Goal: Task Accomplishment & Management: Manage account settings

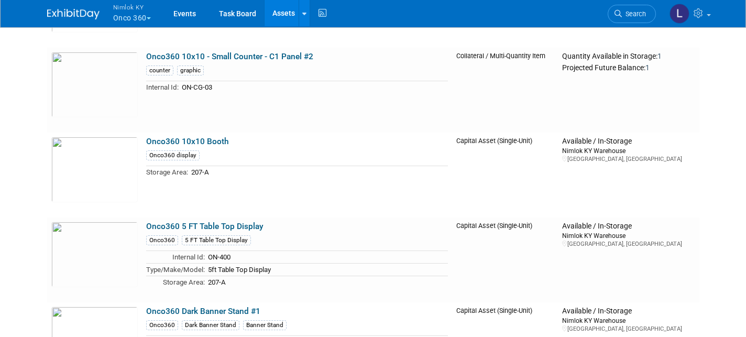
click at [128, 12] on button "Nimlok KY Onco 360" at bounding box center [138, 13] width 52 height 27
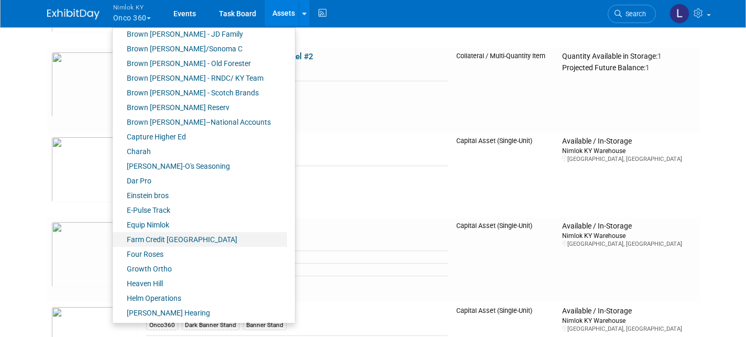
scroll to position [139, 0]
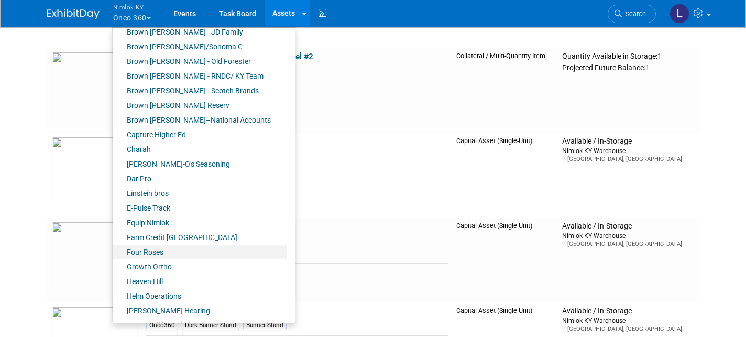
click at [160, 249] on link "Four Roses" at bounding box center [200, 252] width 174 height 15
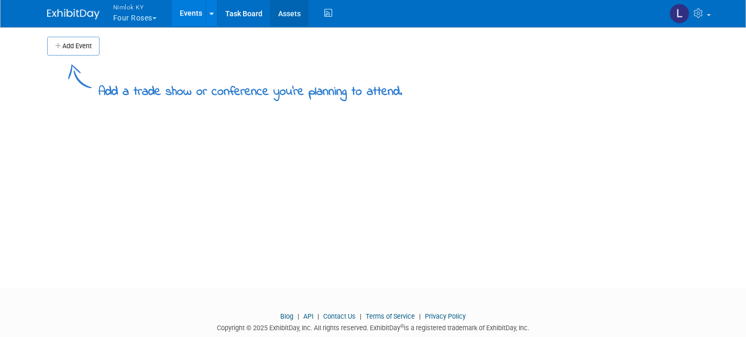
click at [288, 12] on link "Assets" at bounding box center [289, 13] width 38 height 26
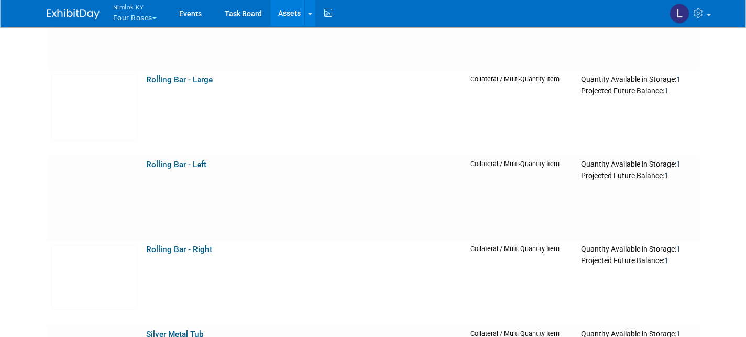
scroll to position [2031, 0]
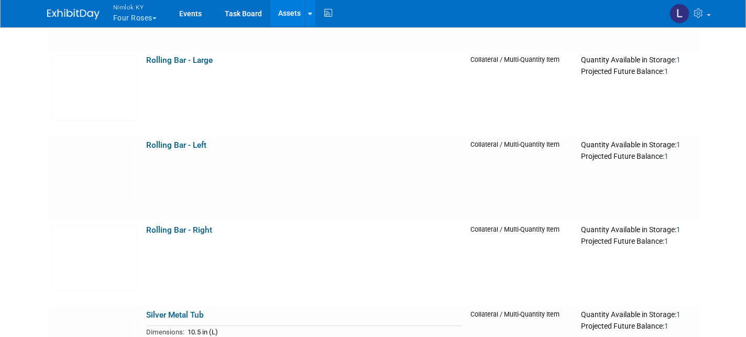
click at [134, 15] on button "Nimlok KY Four Roses" at bounding box center [141, 13] width 58 height 27
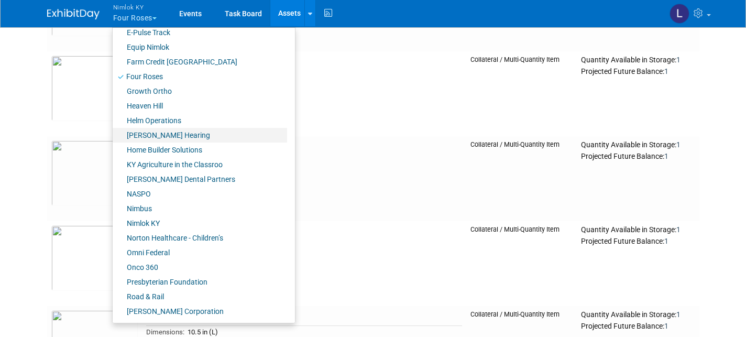
scroll to position [310, 0]
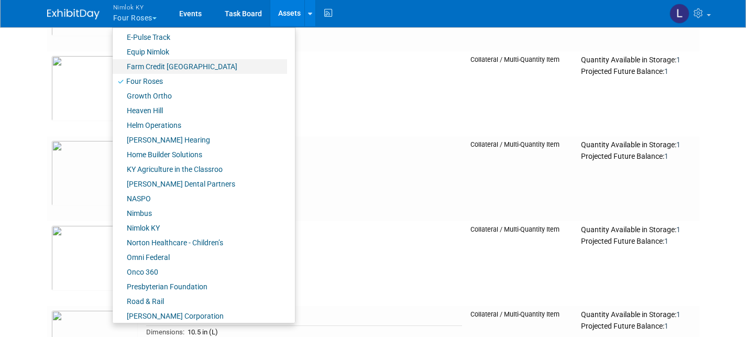
click at [149, 65] on link "Farm Credit [GEOGRAPHIC_DATA]" at bounding box center [200, 66] width 174 height 15
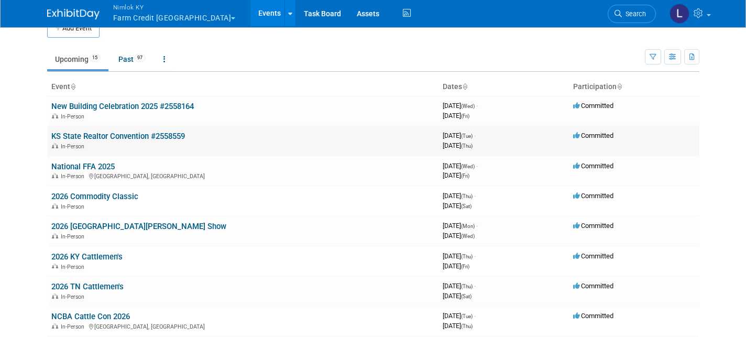
scroll to position [19, 0]
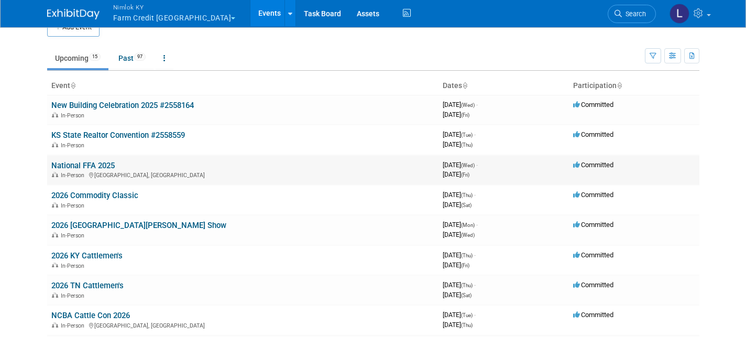
click at [79, 161] on link "National FFA 2025" at bounding box center [82, 165] width 63 height 9
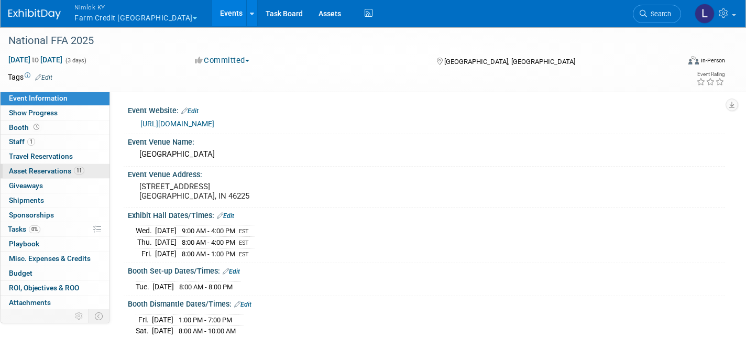
click at [58, 167] on span "Asset Reservations 11" at bounding box center [46, 171] width 75 height 8
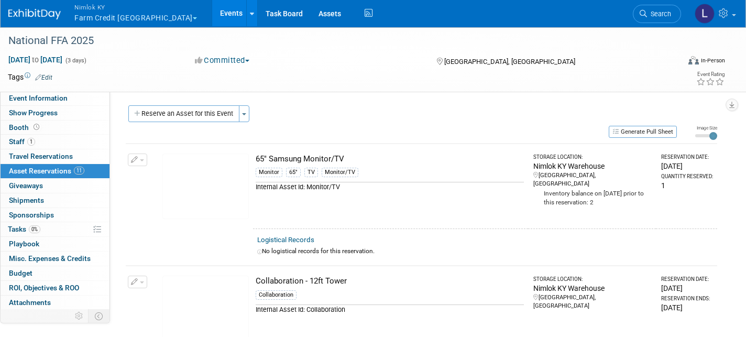
click at [107, 15] on button "Nimlok KY Farm Credit Mid America" at bounding box center [141, 13] width 137 height 27
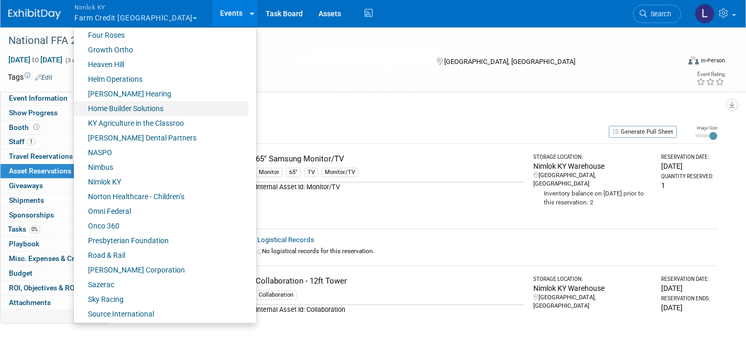
scroll to position [360, 0]
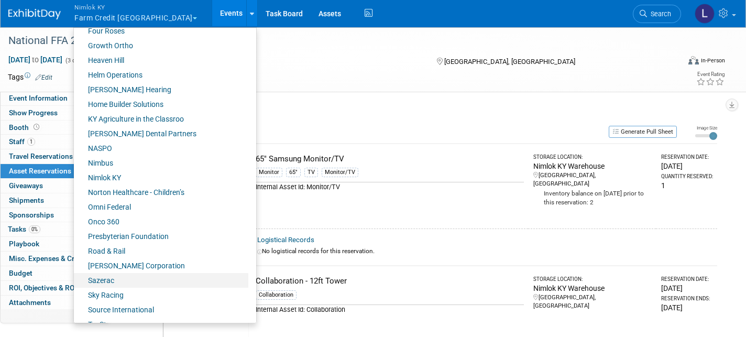
click at [107, 280] on link "Sazerac" at bounding box center [161, 280] width 174 height 15
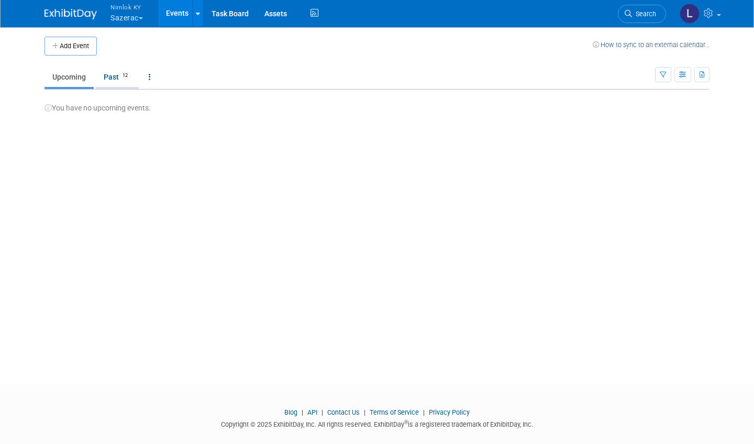
click at [112, 76] on link "Past 12" at bounding box center [117, 77] width 43 height 20
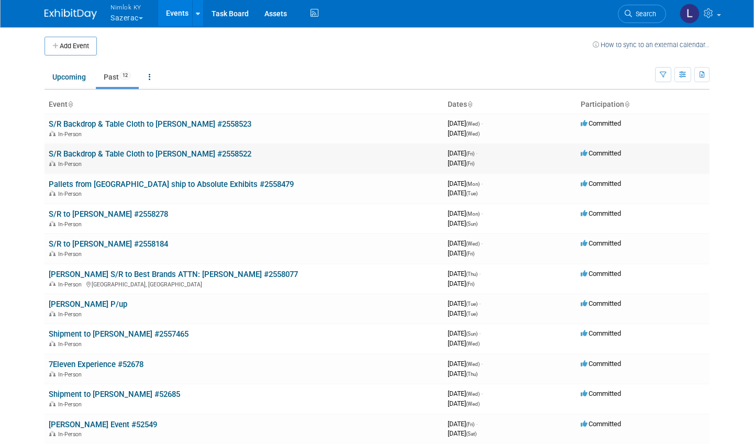
click at [160, 151] on link "S/R Backdrop & Table Cloth to Rick Henry #2558522" at bounding box center [150, 153] width 203 height 9
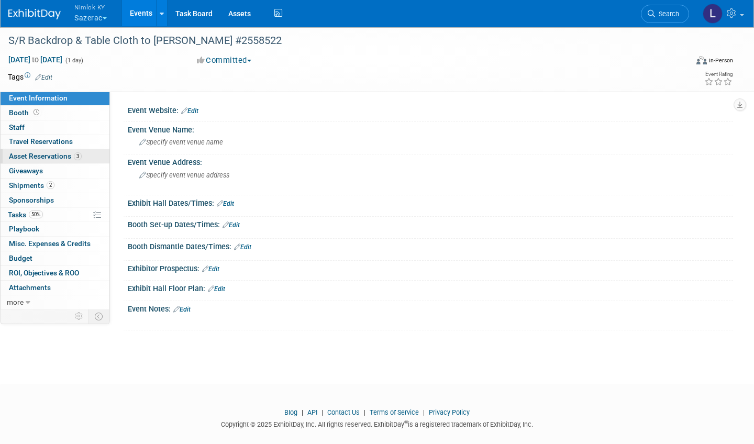
click at [65, 152] on span "Asset Reservations 3" at bounding box center [45, 156] width 73 height 8
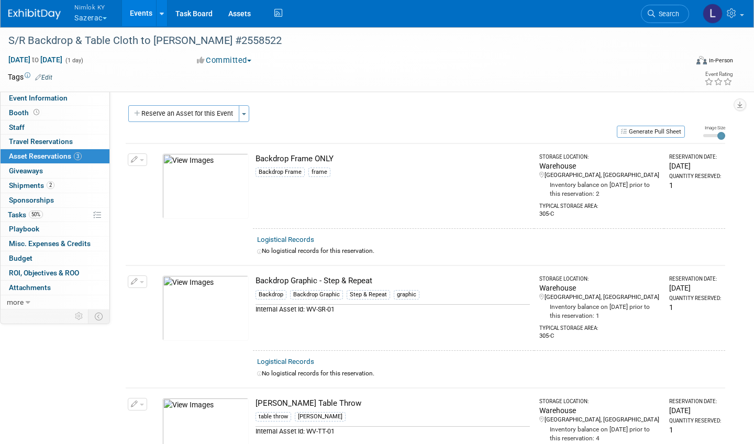
click at [300, 237] on link "Logistical Records" at bounding box center [285, 240] width 57 height 8
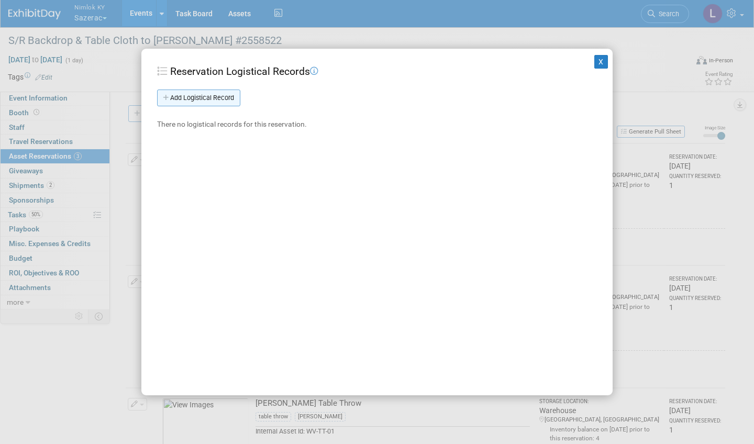
click at [219, 93] on link "Add Logistical Record" at bounding box center [198, 98] width 83 height 17
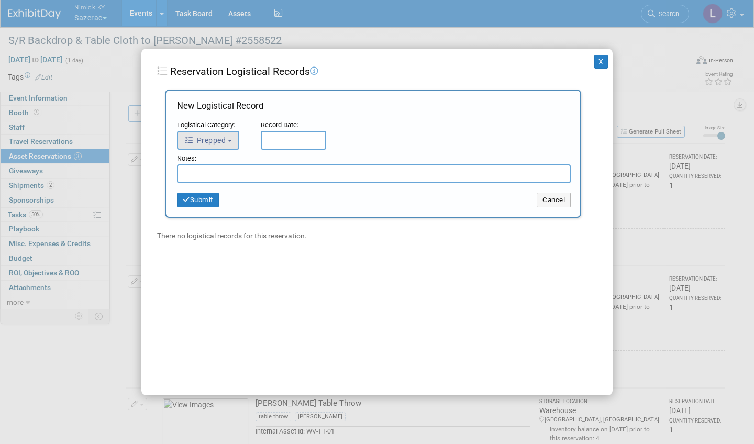
click at [224, 139] on span "Prepped" at bounding box center [204, 140] width 41 height 8
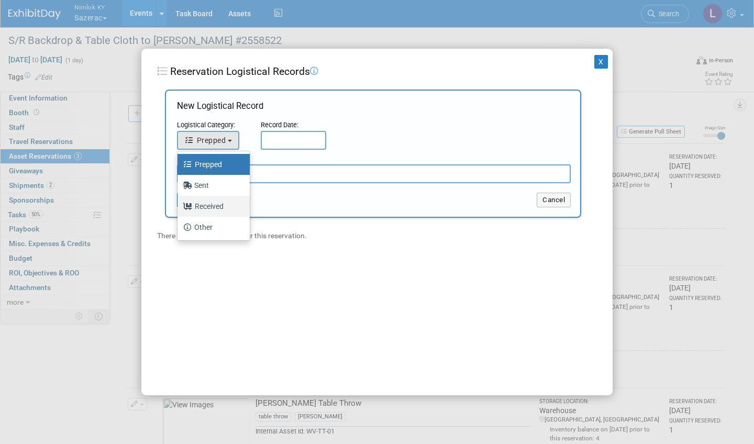
click at [210, 212] on label "Received" at bounding box center [211, 206] width 57 height 17
click at [179, 209] on input "Received" at bounding box center [175, 205] width 7 height 7
select select "3"
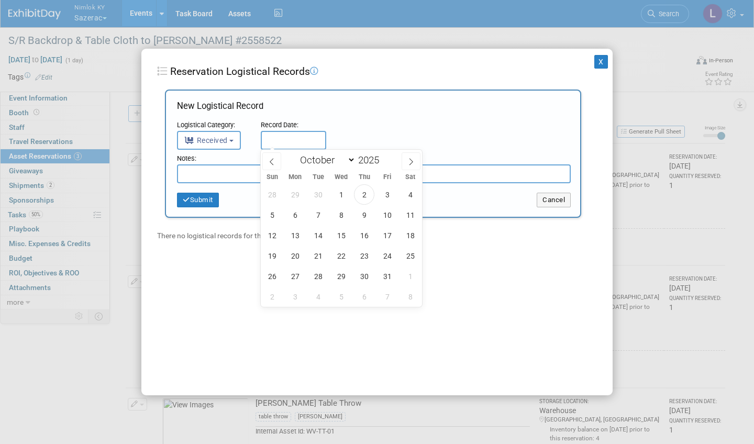
click at [295, 144] on input "text" at bounding box center [293, 140] width 65 height 19
click at [365, 197] on span "2" at bounding box center [364, 194] width 20 height 20
type input "Oct 2, 2025"
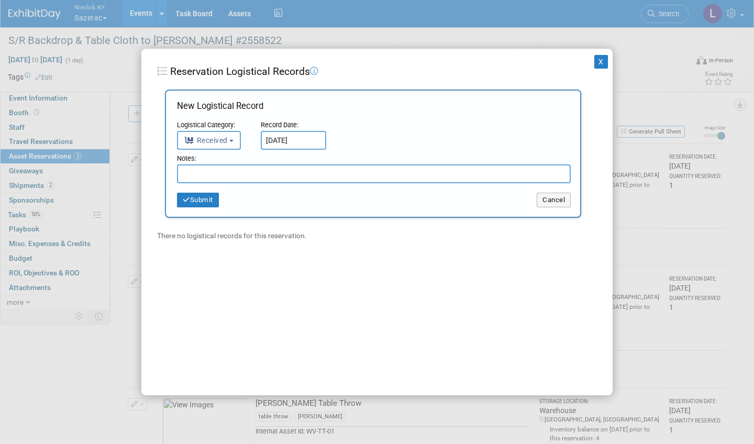
click at [237, 172] on input "text" at bounding box center [374, 174] width 394 height 19
type input "Received in good condition"
click at [204, 199] on button "Submit" at bounding box center [198, 200] width 42 height 15
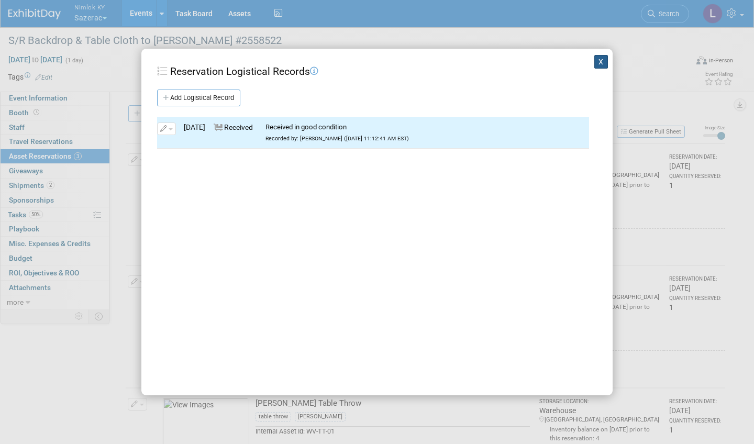
click at [603, 62] on button "X" at bounding box center [602, 62] width 14 height 14
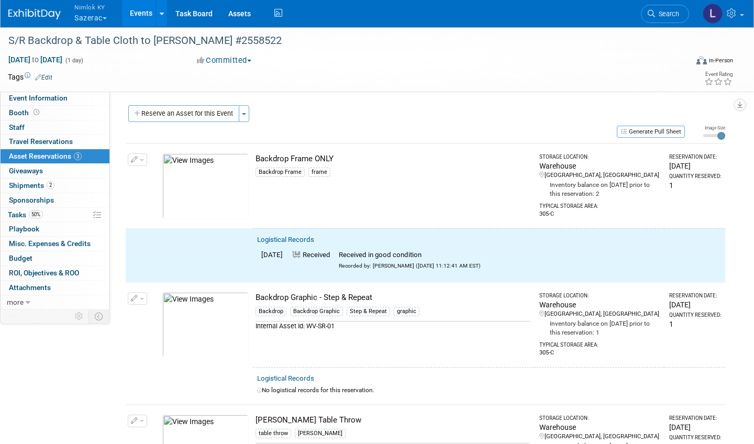
click at [140, 156] on button "button" at bounding box center [137, 160] width 19 height 13
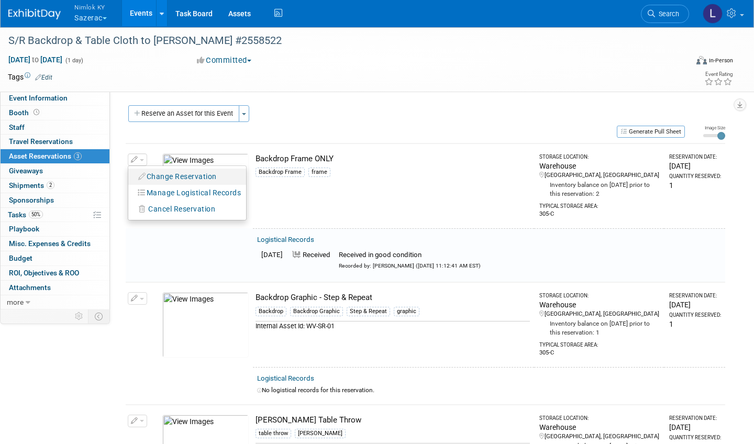
click at [172, 175] on button "Change Reservation" at bounding box center [178, 177] width 89 height 14
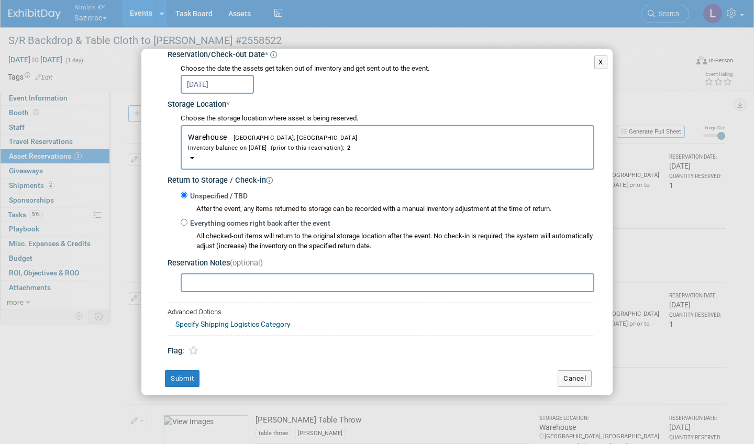
scroll to position [132, 0]
click at [185, 220] on input "Everything comes right back after the event" at bounding box center [184, 223] width 7 height 7
radio input "true"
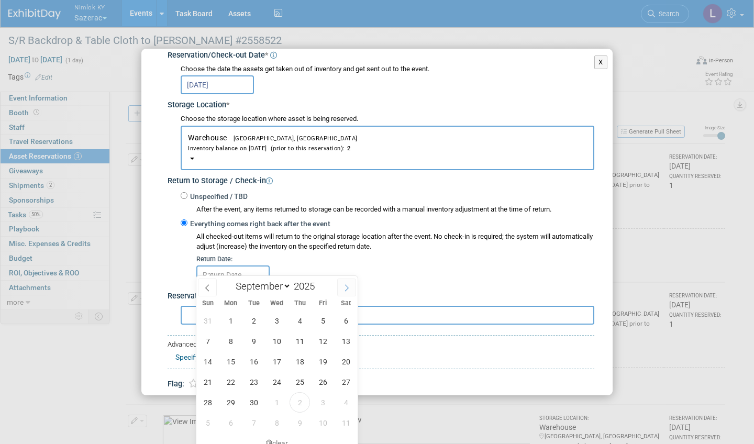
click at [344, 284] on icon at bounding box center [346, 287] width 7 height 7
select select "9"
click at [299, 320] on span "2" at bounding box center [300, 321] width 20 height 20
type input "Oct 2, 2025"
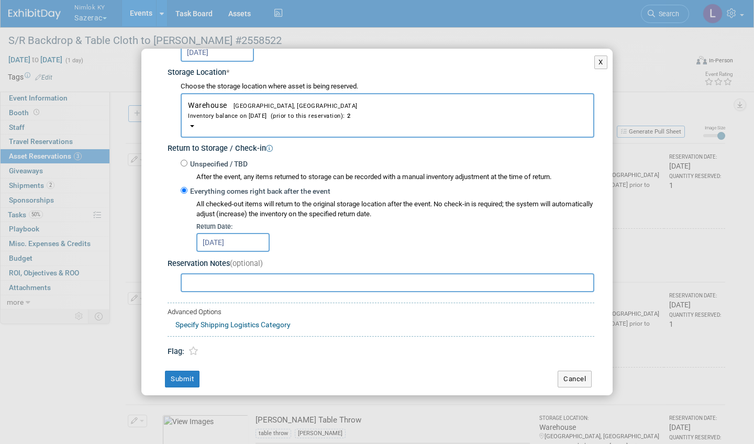
scroll to position [163, 0]
click at [188, 371] on button "Submit" at bounding box center [182, 379] width 35 height 17
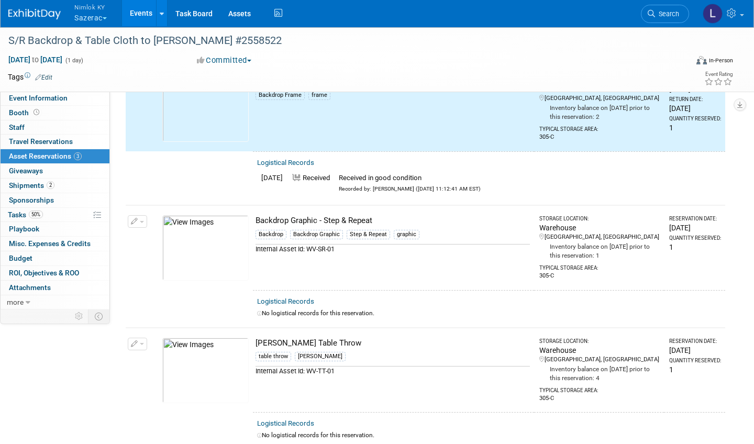
scroll to position [84, 0]
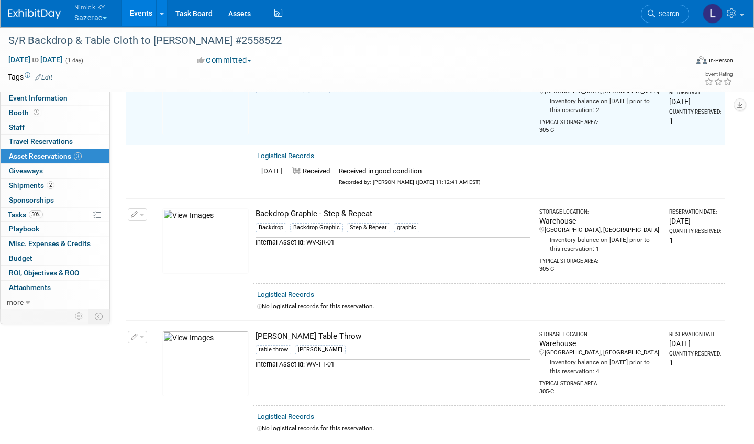
click at [300, 291] on link "Logistical Records" at bounding box center [285, 295] width 57 height 8
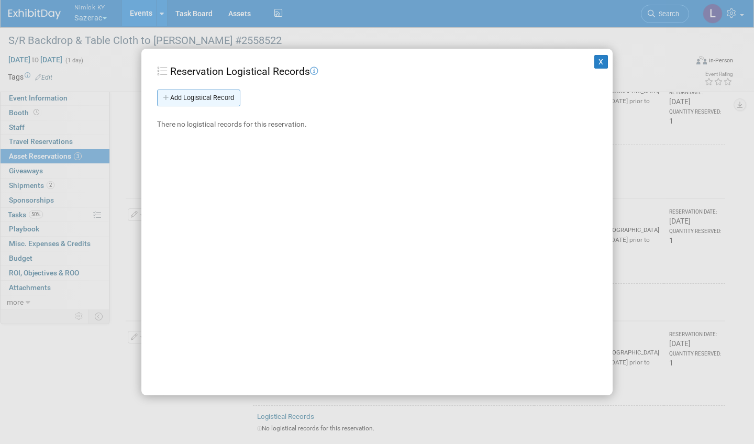
click at [220, 100] on link "Add Logistical Record" at bounding box center [198, 98] width 83 height 17
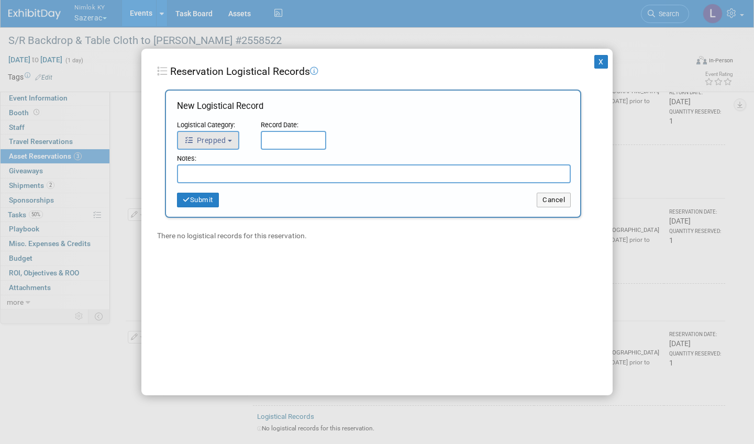
click at [231, 140] on b "button" at bounding box center [230, 141] width 4 height 2
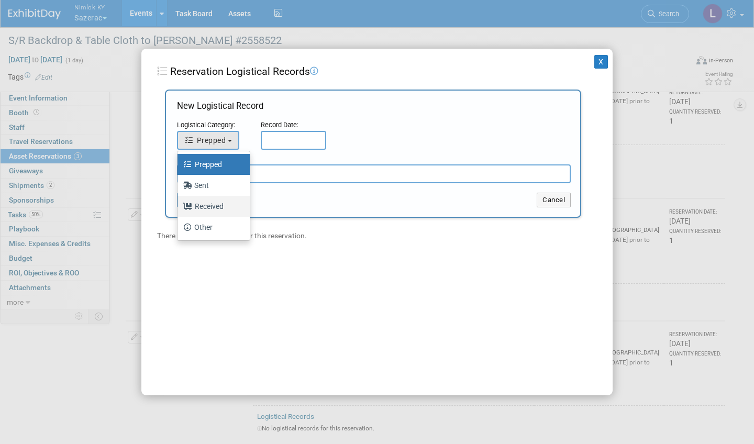
click at [214, 209] on label "Received" at bounding box center [211, 206] width 57 height 17
click at [179, 209] on input "Received" at bounding box center [175, 205] width 7 height 7
select select "3"
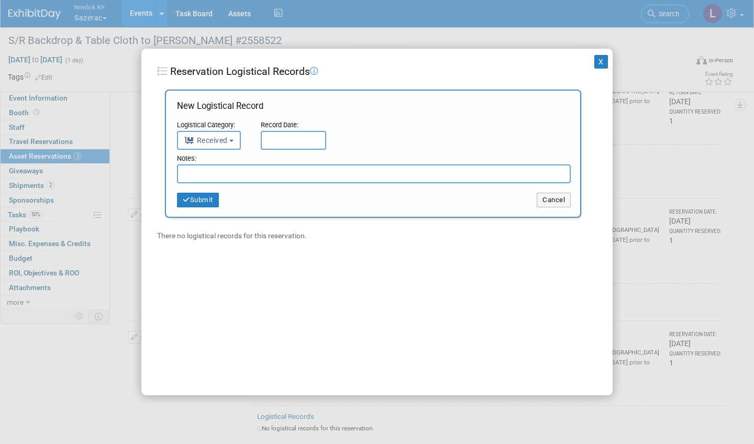
click at [284, 147] on body "Nimlok KY Sazerac Explore: My Workspaces 48 Go to Workspace: Accurate Perforati…" at bounding box center [377, 138] width 754 height 444
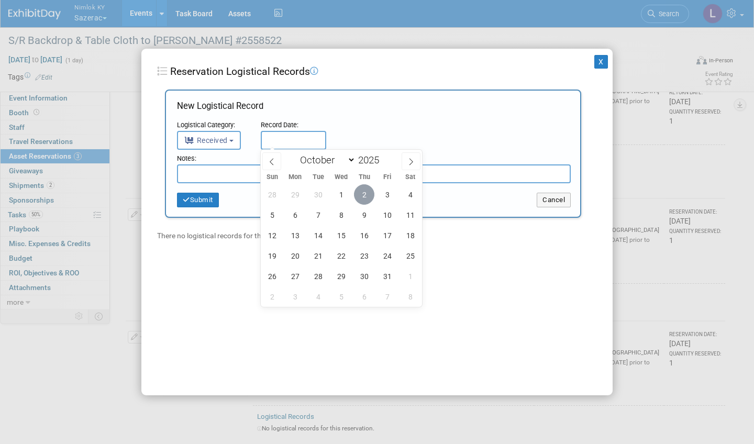
click at [363, 192] on span "2" at bounding box center [364, 194] width 20 height 20
type input "Oct 2, 2025"
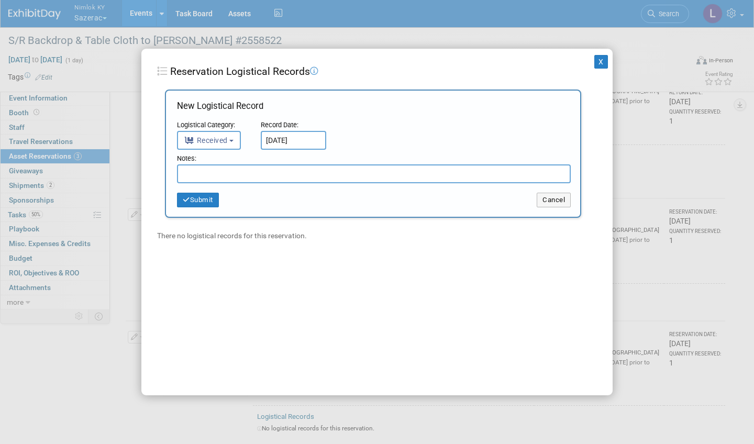
click at [200, 175] on input "text" at bounding box center [374, 174] width 394 height 19
type input "Received in good condition"
click at [209, 201] on button "Submit" at bounding box center [198, 200] width 42 height 15
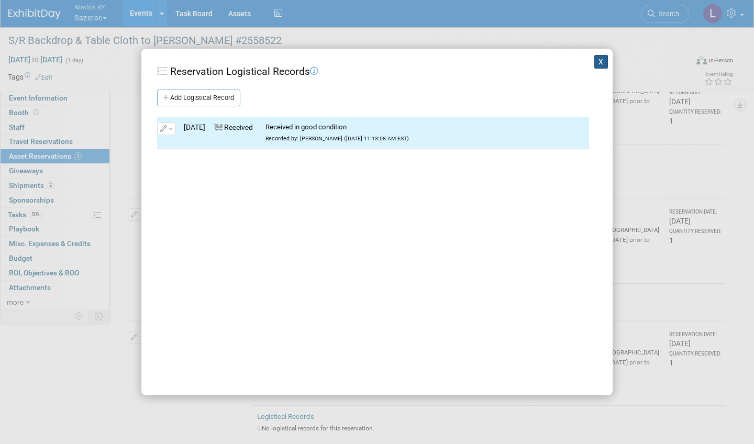
click at [603, 57] on button "X" at bounding box center [602, 62] width 14 height 14
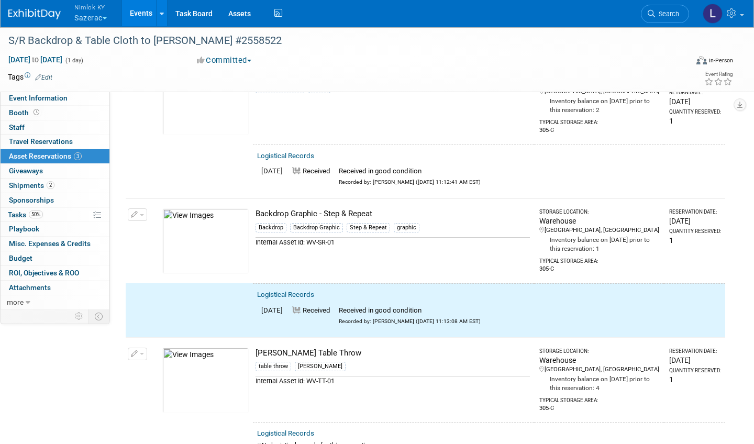
click at [143, 211] on button "button" at bounding box center [137, 215] width 19 height 13
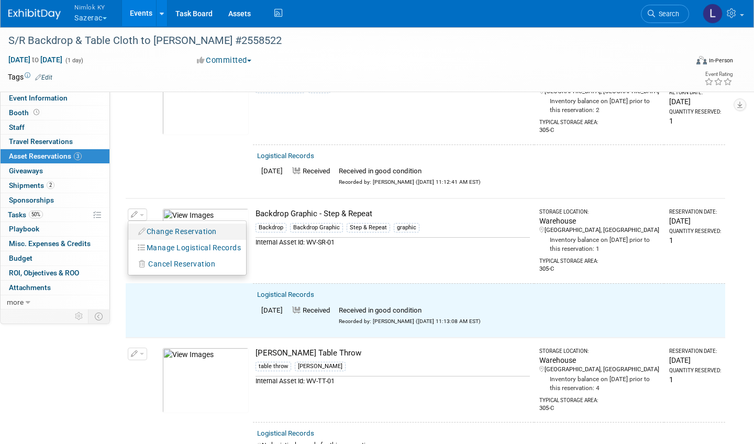
click at [162, 227] on button "Change Reservation" at bounding box center [178, 232] width 89 height 14
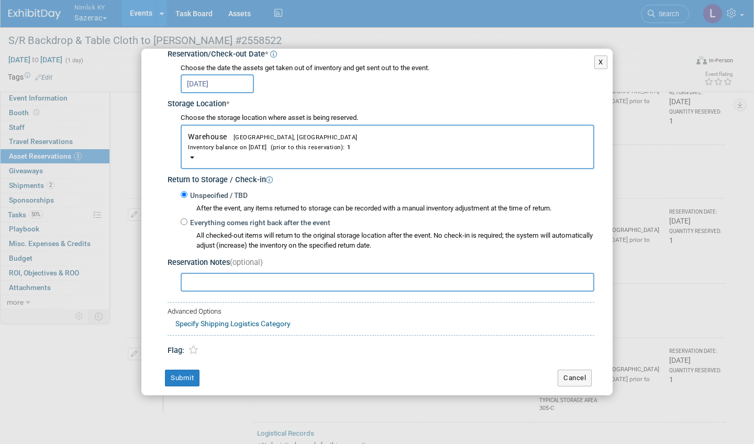
scroll to position [132, 0]
click at [184, 220] on input "Everything comes right back after the event" at bounding box center [184, 223] width 7 height 7
radio input "true"
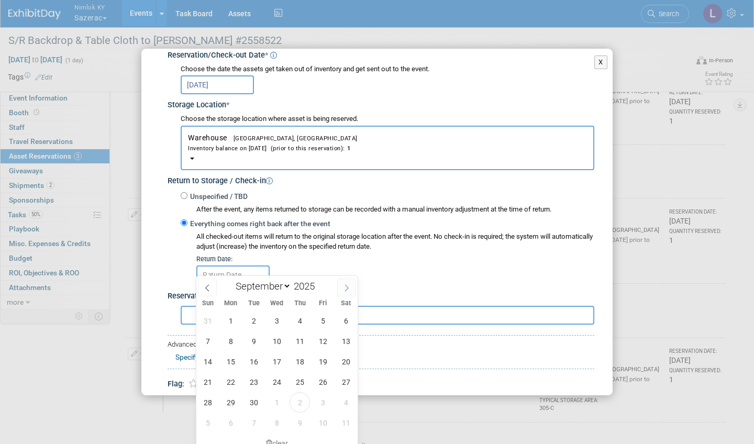
click at [348, 289] on icon at bounding box center [347, 288] width 4 height 7
select select "9"
click at [306, 317] on span "2" at bounding box center [300, 321] width 20 height 20
type input "Oct 2, 2025"
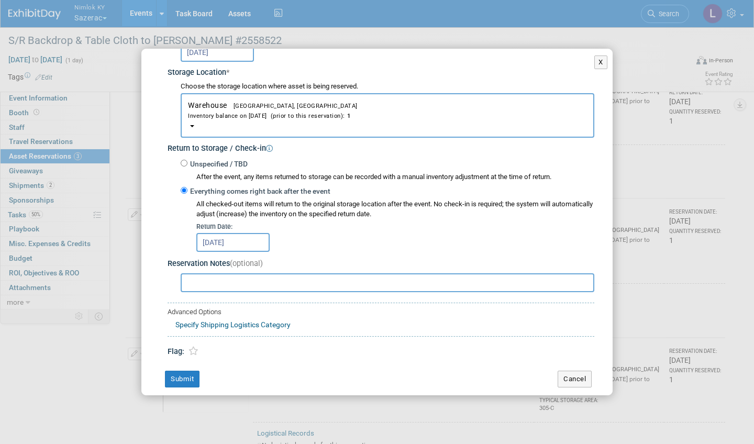
scroll to position [163, 0]
click at [192, 371] on button "Submit" at bounding box center [182, 379] width 35 height 17
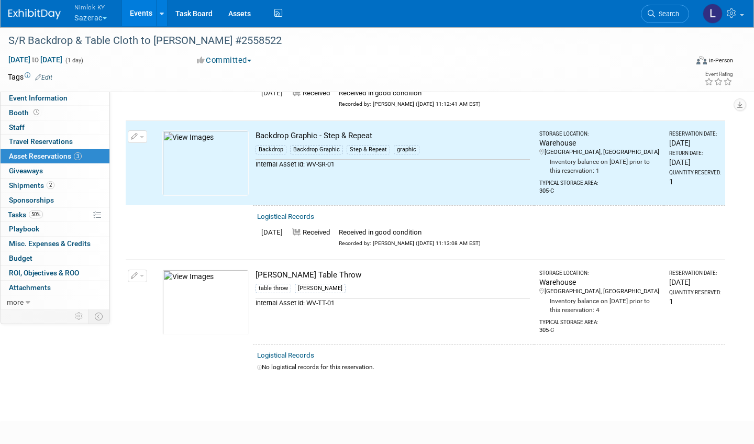
scroll to position [165, 0]
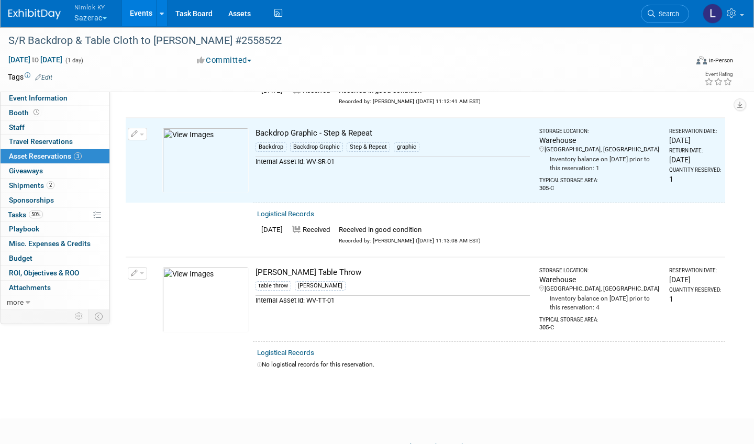
click at [305, 347] on div "Logistical Records" at bounding box center [489, 352] width 464 height 11
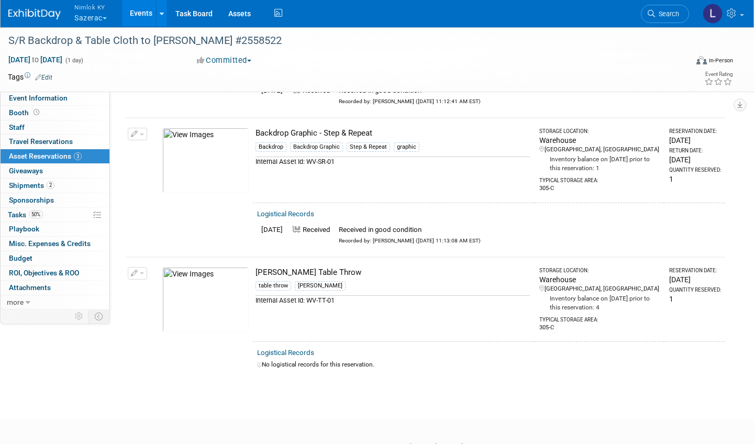
click at [302, 349] on link "Logistical Records" at bounding box center [285, 353] width 57 height 8
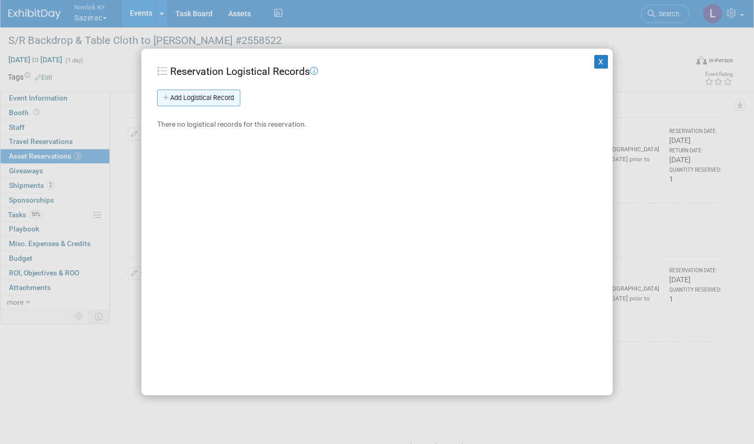
click at [223, 92] on link "Add Logistical Record" at bounding box center [198, 98] width 83 height 17
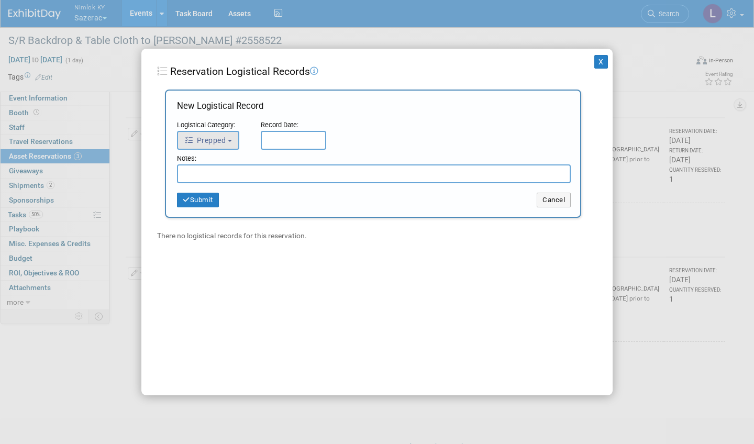
click at [230, 140] on b "button" at bounding box center [230, 141] width 4 height 2
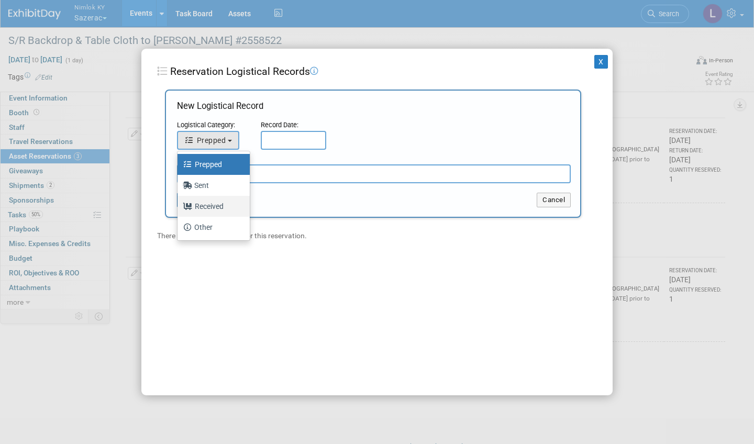
click at [214, 201] on label "Received" at bounding box center [211, 206] width 57 height 17
click at [179, 202] on input "Received" at bounding box center [175, 205] width 7 height 7
select select "3"
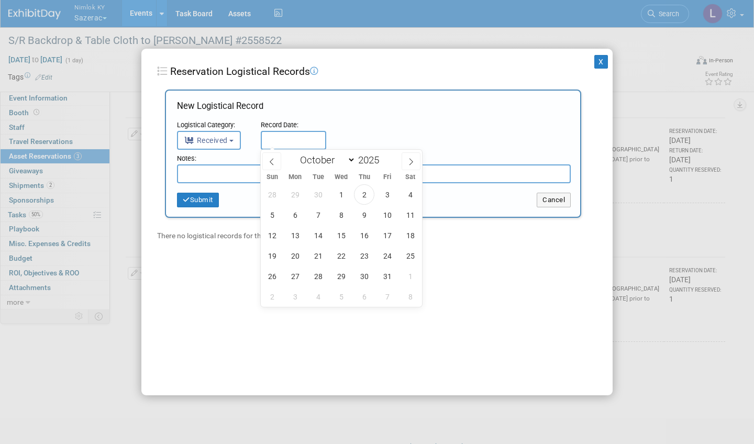
click at [275, 133] on input "text" at bounding box center [293, 140] width 65 height 19
click at [361, 193] on span "2" at bounding box center [364, 194] width 20 height 20
type input "Oct 2, 2025"
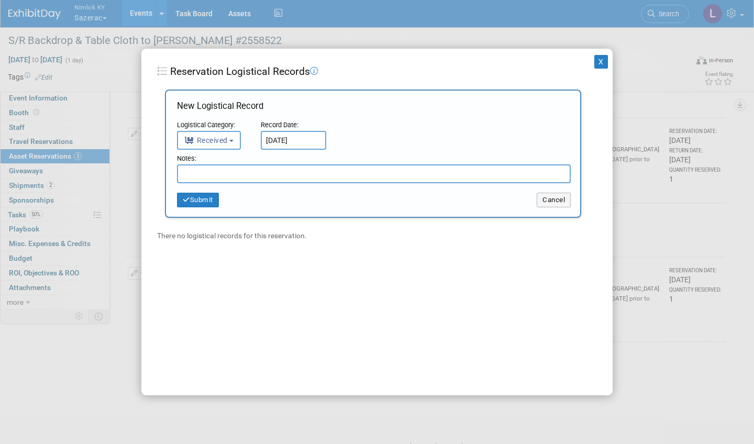
click at [229, 172] on input "text" at bounding box center [374, 174] width 394 height 19
type input "Received with stains - will dry clean"
click at [209, 198] on button "Submit" at bounding box center [198, 200] width 42 height 15
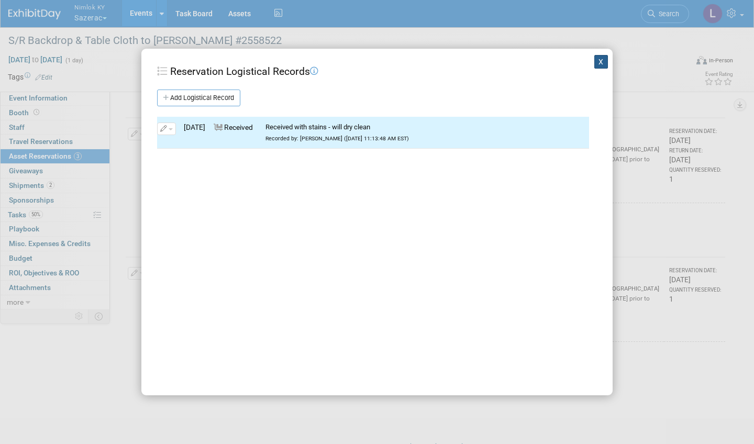
click at [602, 61] on button "X" at bounding box center [602, 62] width 14 height 14
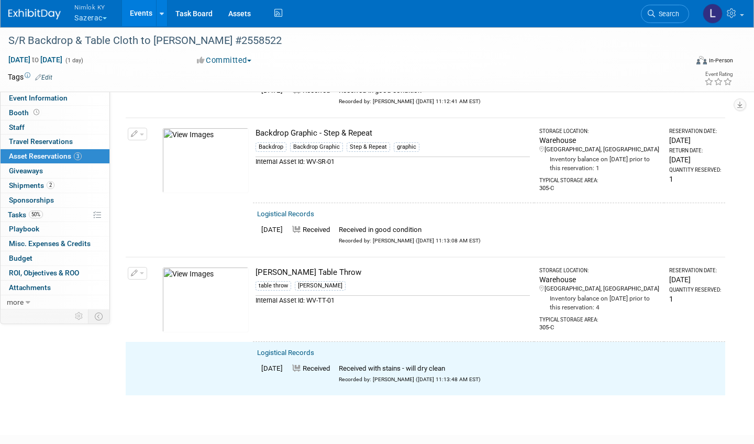
click at [141, 272] on span "button" at bounding box center [142, 273] width 4 height 2
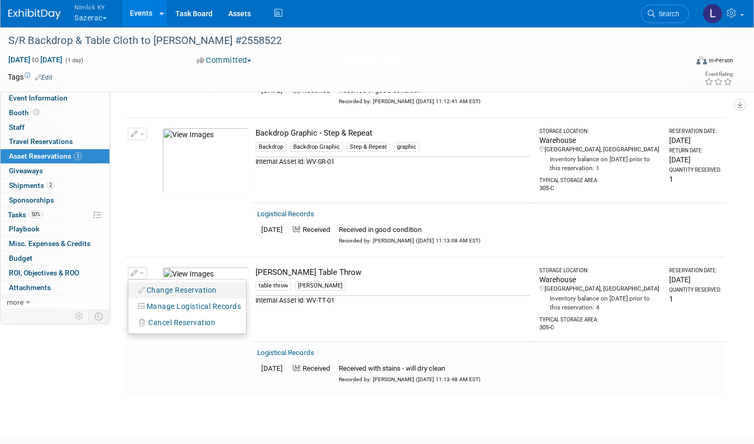
click at [176, 287] on button "Change Reservation" at bounding box center [178, 290] width 89 height 14
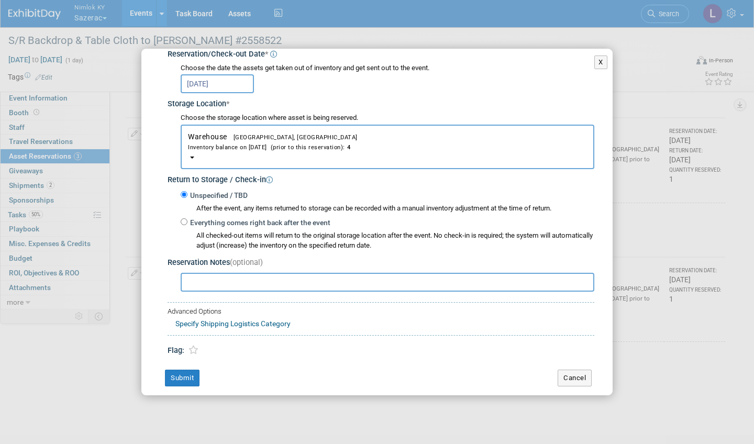
scroll to position [132, 0]
click at [185, 220] on input "Everything comes right back after the event" at bounding box center [184, 223] width 7 height 7
radio input "true"
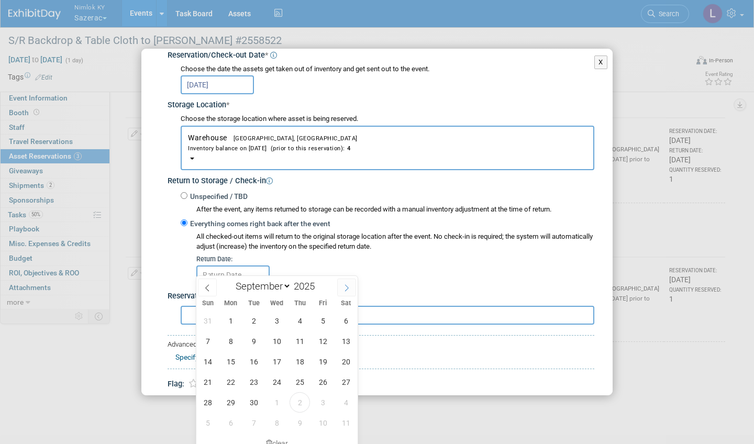
click at [349, 284] on span at bounding box center [346, 288] width 19 height 18
select select "9"
click at [302, 319] on span "2" at bounding box center [300, 321] width 20 height 20
type input "Oct 2, 2025"
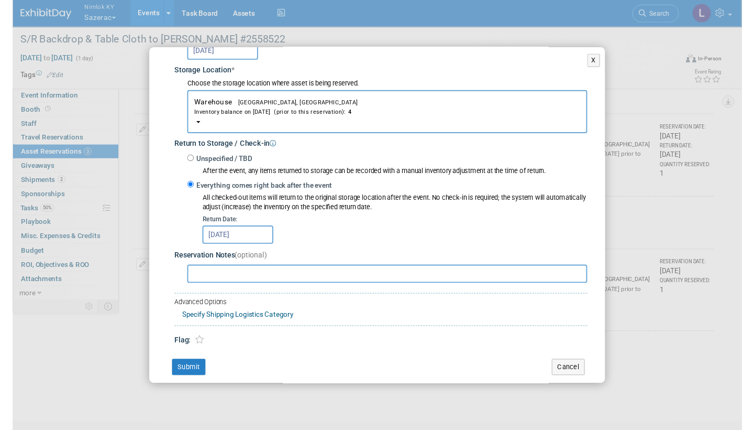
scroll to position [163, 0]
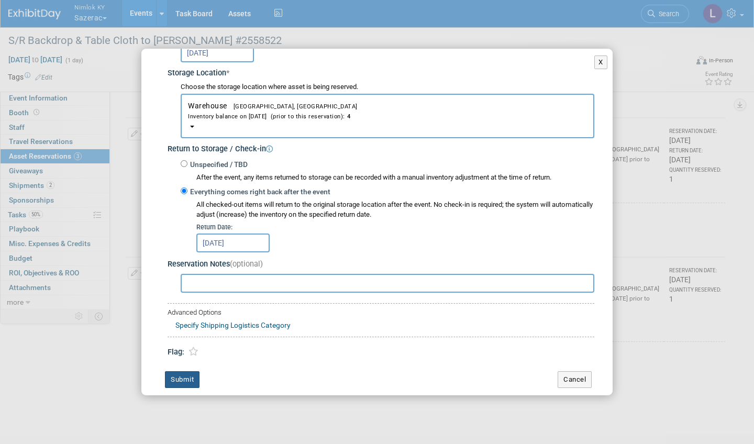
click at [193, 371] on button "Submit" at bounding box center [182, 379] width 35 height 17
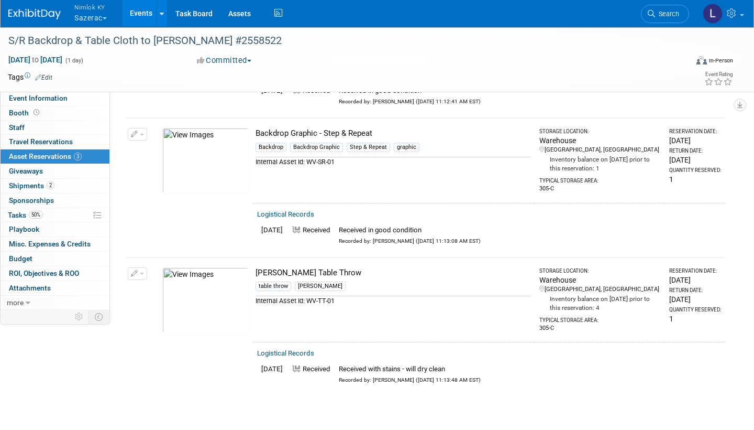
click at [96, 9] on span "Nimlok KY" at bounding box center [90, 7] width 32 height 11
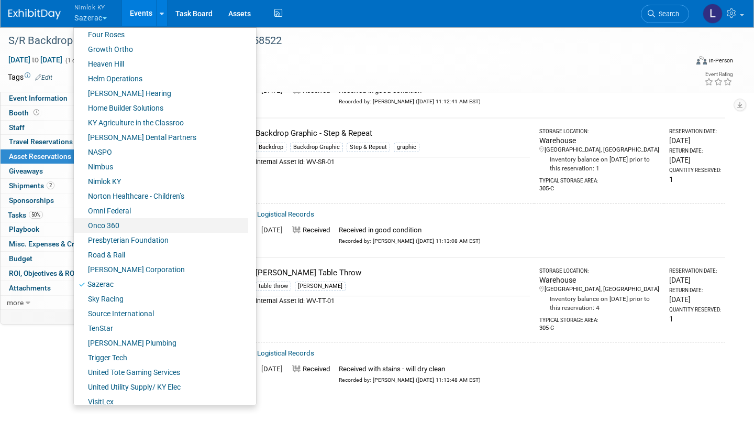
scroll to position [357, 0]
click at [108, 226] on link "Onco 360" at bounding box center [161, 224] width 174 height 15
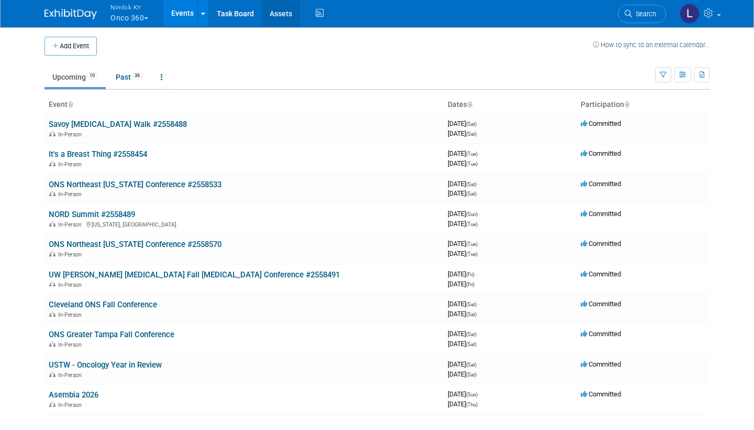
click at [286, 13] on link "Assets" at bounding box center [281, 13] width 38 height 26
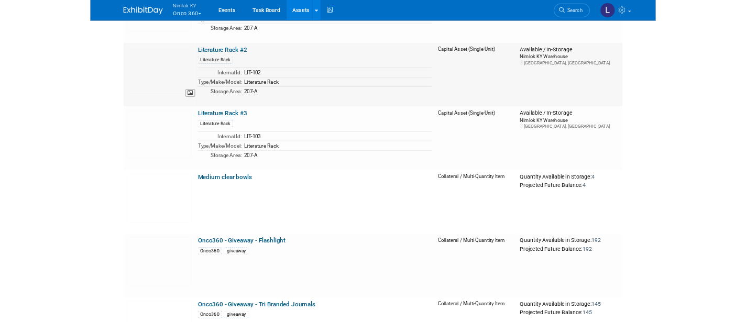
scroll to position [1652, 0]
